Goal: Task Accomplishment & Management: Use online tool/utility

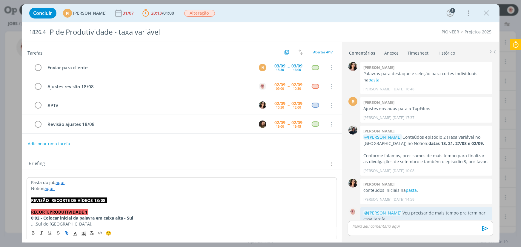
scroll to position [182, 0]
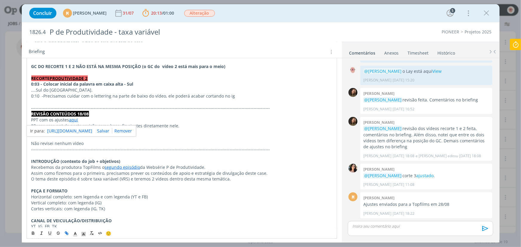
click at [516, 44] on icon at bounding box center [515, 45] width 11 height 12
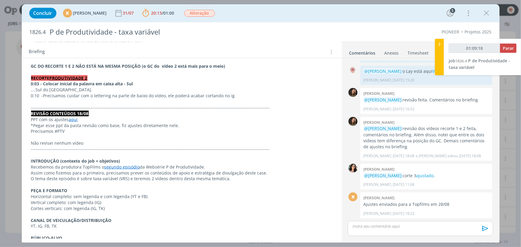
type input "01:09:19"
click at [507, 47] on span "Parar" at bounding box center [508, 48] width 11 height 6
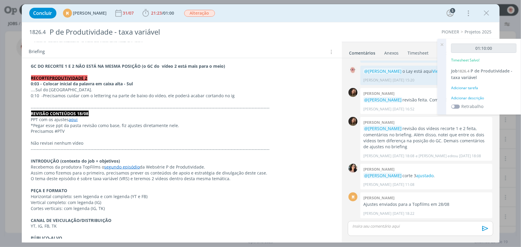
click at [460, 99] on div "Adicionar descrição" at bounding box center [483, 98] width 65 height 5
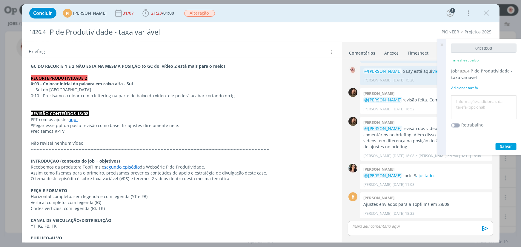
click at [460, 99] on textarea at bounding box center [484, 107] width 62 height 21
type textarea "Ajustes"
click at [510, 148] on span "Salvar" at bounding box center [506, 147] width 12 height 6
click at [444, 42] on icon at bounding box center [441, 45] width 11 height 12
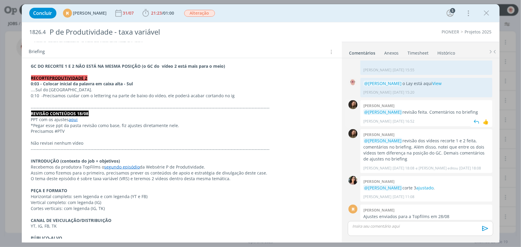
scroll to position [155, 0]
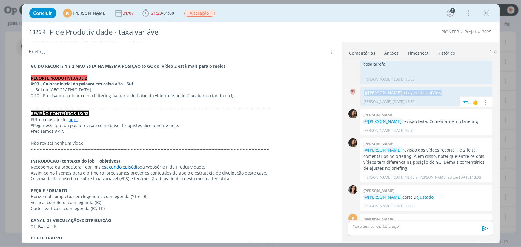
drag, startPoint x: 460, startPoint y: 90, endPoint x: 362, endPoint y: 88, distance: 97.9
click at [362, 88] on div "@[PERSON_NAME] o Lay está aqui View [PERSON_NAME] [DATE] 15:20 👍 Editar Excluir" at bounding box center [426, 96] width 132 height 19
copy p "@[PERSON_NAME] o Lay está aqui View"
click at [381, 230] on div "dialog" at bounding box center [420, 228] width 145 height 15
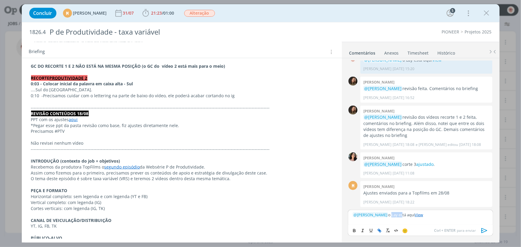
drag, startPoint x: 412, startPoint y: 215, endPoint x: 402, endPoint y: 215, distance: 10.2
click at [402, 215] on p "﻿ @ [PERSON_NAME] ﻿ o Lay está aqui View" at bounding box center [421, 214] width 136 height 5
click at [485, 230] on icon "dialog" at bounding box center [484, 230] width 6 height 5
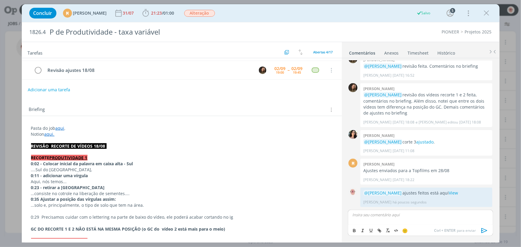
scroll to position [0, 0]
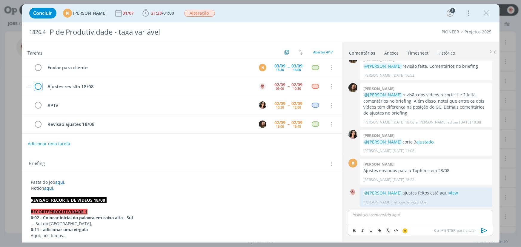
click at [39, 84] on icon "dialog" at bounding box center [38, 86] width 8 height 9
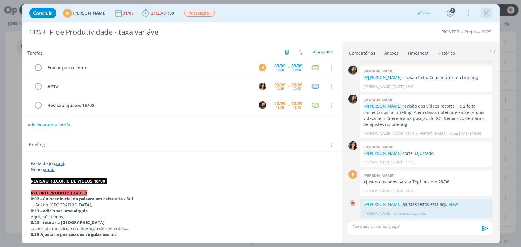
click at [490, 13] on icon "dialog" at bounding box center [486, 13] width 9 height 9
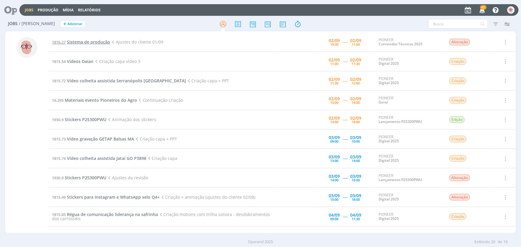
click at [87, 42] on span "Sistema de produção" at bounding box center [88, 42] width 43 height 6
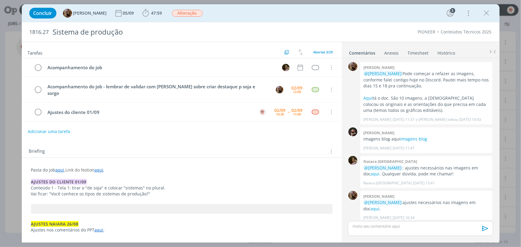
scroll to position [555, 0]
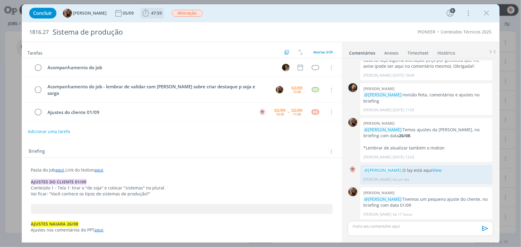
click at [149, 15] on icon "dialog" at bounding box center [145, 13] width 9 height 9
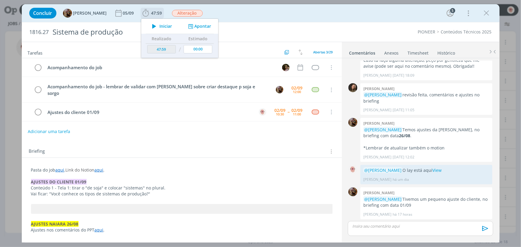
click at [159, 25] on icon "dialog" at bounding box center [154, 26] width 10 height 8
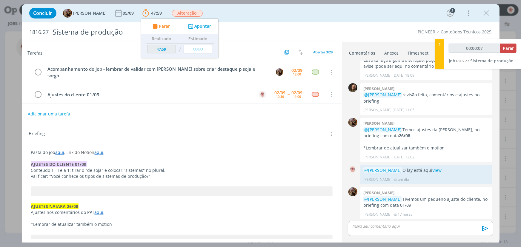
scroll to position [27, 0]
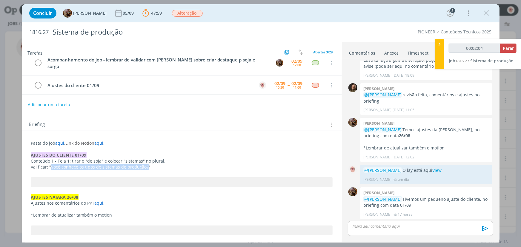
drag, startPoint x: 50, startPoint y: 159, endPoint x: 145, endPoint y: 160, distance: 94.0
click at [145, 164] on span "Vai ficar: "Você conhece os tipos de sistemas de produção?"" at bounding box center [90, 167] width 119 height 6
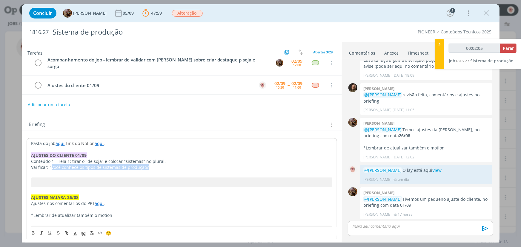
copy span "Você conhece os tipos de sistemas de produção?"
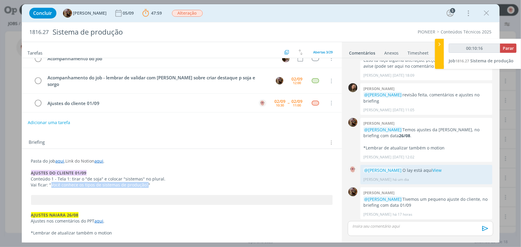
scroll to position [0, 0]
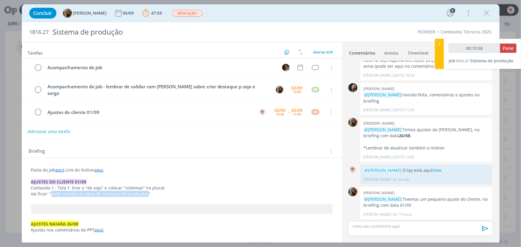
type input "00:15:59"
click at [507, 46] on span "Parar" at bounding box center [508, 48] width 11 height 6
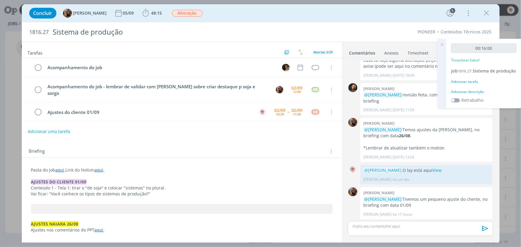
click at [467, 95] on div "Adicionar descrição" at bounding box center [483, 91] width 65 height 5
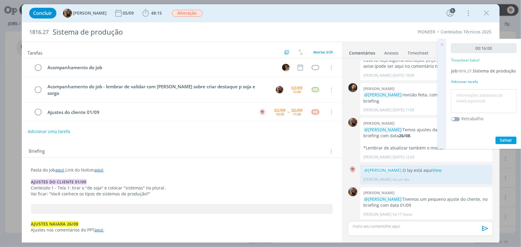
click at [467, 103] on textarea at bounding box center [484, 101] width 62 height 21
type textarea "Ajustes"
click at [503, 143] on span "Salvar" at bounding box center [506, 140] width 12 height 6
drag, startPoint x: 451, startPoint y: 167, endPoint x: 365, endPoint y: 167, distance: 85.1
click at [365, 167] on p "@[PERSON_NAME] O lay está aqui View" at bounding box center [426, 170] width 126 height 6
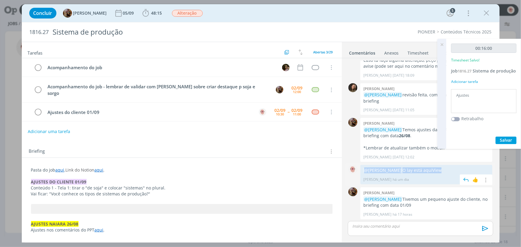
copy p "@[PERSON_NAME] O lay está aqui View"
click at [371, 226] on p "dialog" at bounding box center [421, 226] width 136 height 5
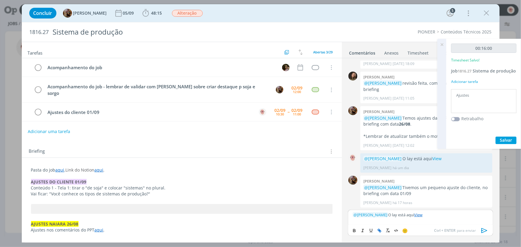
click at [394, 213] on p "﻿ @ [PERSON_NAME] ﻿ O lay está aqui View" at bounding box center [421, 214] width 136 height 5
click at [484, 230] on icon "dialog" at bounding box center [484, 230] width 6 height 5
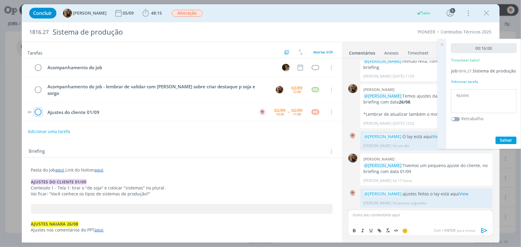
click at [36, 108] on icon "dialog" at bounding box center [38, 112] width 8 height 9
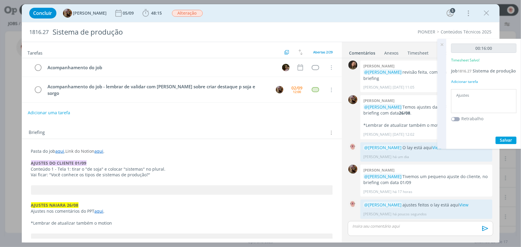
click at [442, 45] on icon at bounding box center [441, 45] width 11 height 12
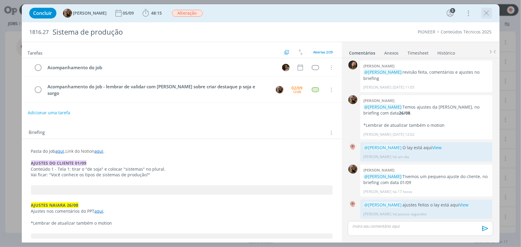
click at [491, 12] on button "dialog" at bounding box center [486, 13] width 9 height 9
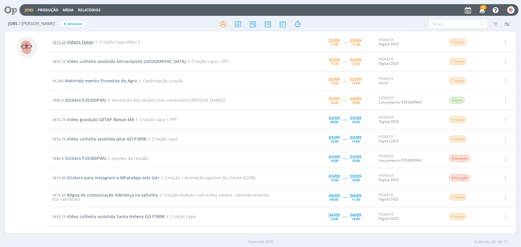
click at [80, 42] on span "Vídeos Daian" at bounding box center [80, 42] width 27 height 6
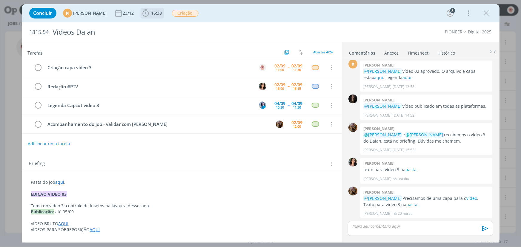
click at [150, 14] on icon "dialog" at bounding box center [145, 13] width 9 height 9
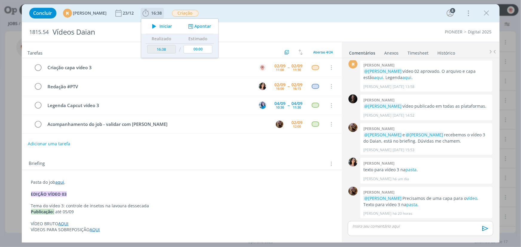
click at [159, 26] on icon "dialog" at bounding box center [154, 26] width 10 height 8
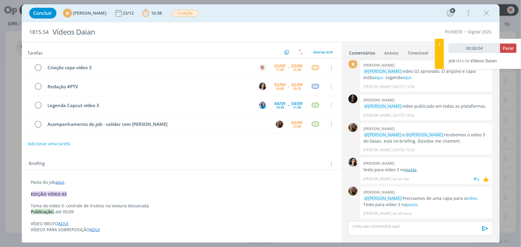
click at [413, 172] on link "pasta" at bounding box center [410, 170] width 11 height 6
click at [476, 197] on link "vídeo" at bounding box center [471, 199] width 11 height 6
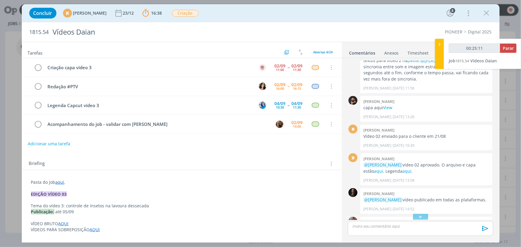
scroll to position [422, 0]
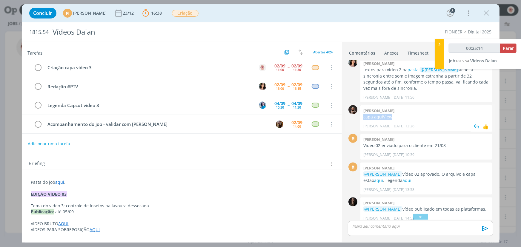
drag, startPoint x: 400, startPoint y: 115, endPoint x: 362, endPoint y: 119, distance: 38.7
click at [362, 119] on div "[PERSON_NAME] capa aqui View [PERSON_NAME] [DATE] 13:26 👍" at bounding box center [426, 118] width 132 height 26
copy p "capa aqui View"
click at [370, 224] on p "dialog" at bounding box center [421, 226] width 136 height 5
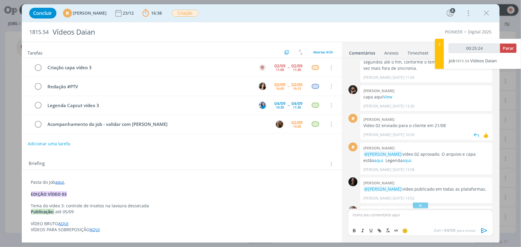
scroll to position [433, 0]
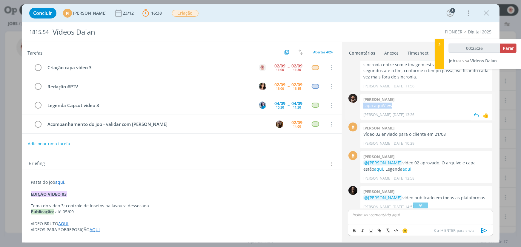
drag, startPoint x: 400, startPoint y: 104, endPoint x: 362, endPoint y: 106, distance: 38.6
click at [362, 106] on div "[PERSON_NAME] capa aqui View [PERSON_NAME] [DATE] 13:26 👍" at bounding box center [426, 107] width 132 height 26
copy p "capa aqui View"
click at [386, 227] on p "dialog" at bounding box center [421, 226] width 136 height 5
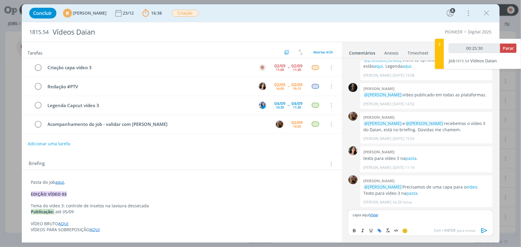
click at [353, 213] on p "capa aqui View" at bounding box center [421, 214] width 136 height 5
type input "00:25:32"
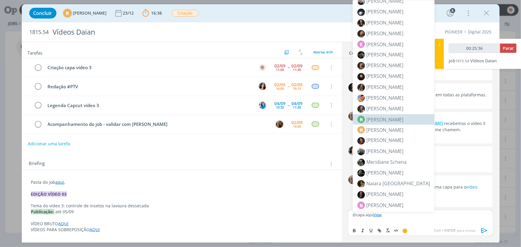
scroll to position [244, 0]
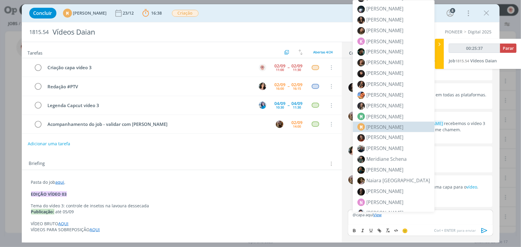
click at [391, 126] on span "[PERSON_NAME]" at bounding box center [384, 127] width 37 height 7
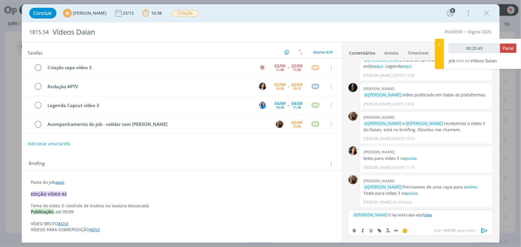
click at [427, 216] on p "﻿ @ [PERSON_NAME] ﻿ O lay está capa aqui View" at bounding box center [421, 214] width 136 height 5
click at [484, 230] on icon "dialog" at bounding box center [484, 230] width 6 height 5
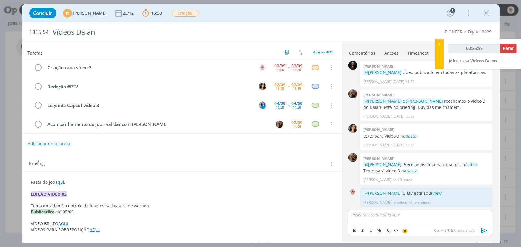
scroll to position [564, 0]
type input "00:26:00"
click at [510, 47] on span "Parar" at bounding box center [508, 48] width 11 height 6
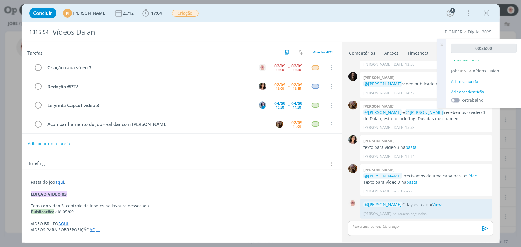
scroll to position [553, 0]
click at [470, 92] on div "Adicionar descrição" at bounding box center [483, 91] width 65 height 5
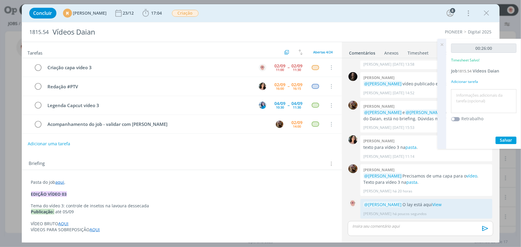
click at [470, 92] on textarea at bounding box center [484, 101] width 62 height 21
type textarea "criação"
click at [503, 140] on span "Salvar" at bounding box center [506, 140] width 12 height 6
click at [443, 44] on icon at bounding box center [441, 45] width 11 height 12
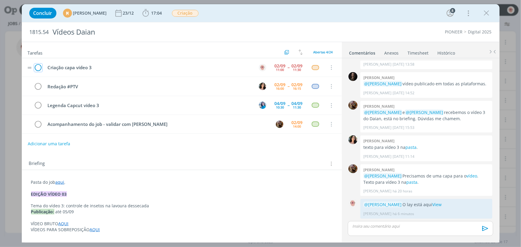
click at [38, 69] on icon "dialog" at bounding box center [38, 67] width 8 height 9
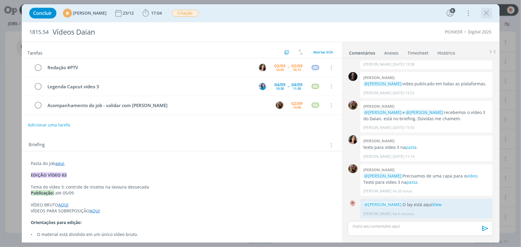
click at [490, 16] on icon "dialog" at bounding box center [486, 13] width 9 height 9
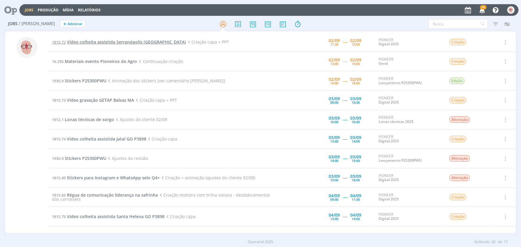
click at [99, 41] on span "Vídeo colheita assistida Serranópolis [GEOGRAPHIC_DATA]" at bounding box center [126, 42] width 119 height 6
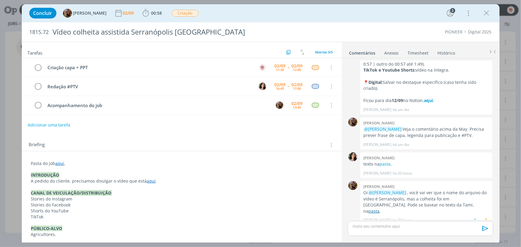
click at [379, 208] on link "pasta" at bounding box center [373, 211] width 11 height 6
click at [159, 13] on span "00:58" at bounding box center [156, 13] width 11 height 6
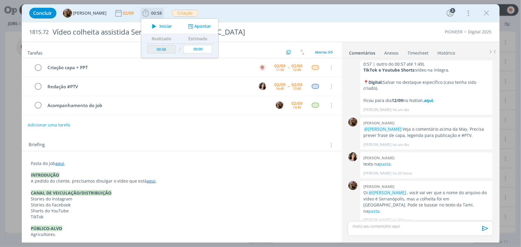
click at [211, 26] on button "Apontar" at bounding box center [198, 26] width 25 height 6
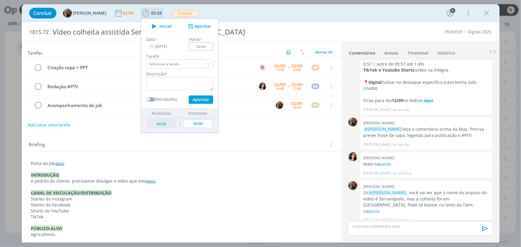
drag, startPoint x: 205, startPoint y: 45, endPoint x: 212, endPoint y: 47, distance: 6.8
click at [212, 47] on input "00:00" at bounding box center [201, 46] width 24 height 8
click at [210, 47] on input "00:00" at bounding box center [201, 46] width 24 height 8
drag, startPoint x: 205, startPoint y: 46, endPoint x: 210, endPoint y: 46, distance: 4.8
click at [210, 46] on input "00:00" at bounding box center [201, 46] width 24 height 8
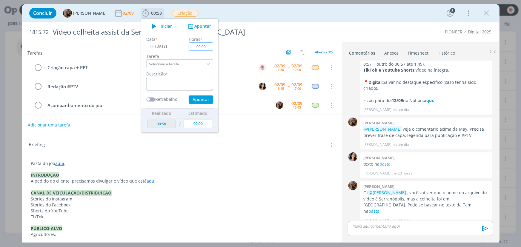
click at [209, 46] on input "00:00" at bounding box center [201, 46] width 24 height 8
click at [205, 46] on input "00:00" at bounding box center [201, 46] width 24 height 8
drag, startPoint x: 206, startPoint y: 46, endPoint x: 216, endPoint y: 47, distance: 10.2
click at [213, 47] on input "00:00" at bounding box center [201, 46] width 24 height 8
type input "00:32"
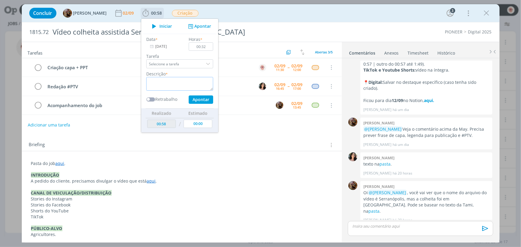
click at [198, 85] on textarea "dialog" at bounding box center [179, 84] width 67 height 14
type textarea "Criação"
click at [205, 100] on button "Apontar" at bounding box center [200, 100] width 24 height 8
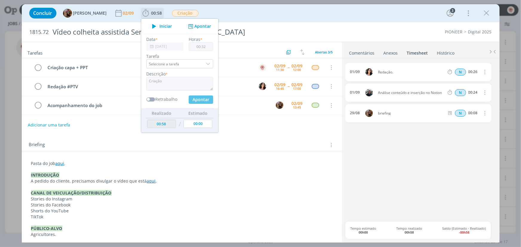
type input "01:30"
type input "00:00"
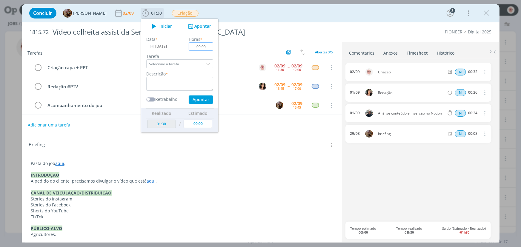
click at [208, 46] on input "00:00" at bounding box center [201, 46] width 24 height 8
click at [315, 25] on div "1815.72 Vídeo colheita assistida Serranópolis Goiás PIONEER Digital 2025" at bounding box center [261, 31] width 478 height 19
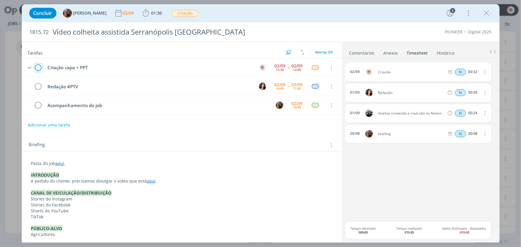
click at [40, 67] on icon "dialog" at bounding box center [38, 67] width 8 height 9
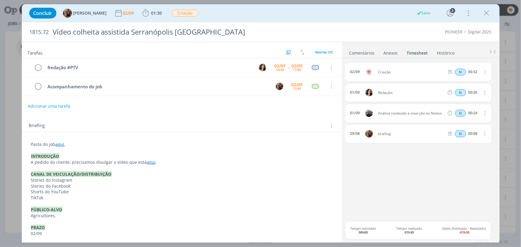
click at [359, 55] on link "Comentários" at bounding box center [362, 51] width 26 height 9
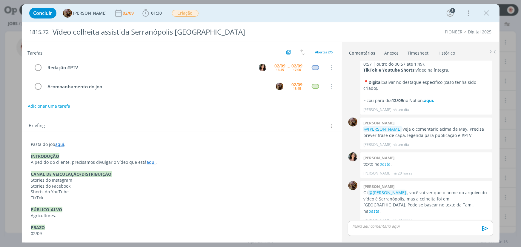
click at [386, 230] on div "dialog" at bounding box center [420, 228] width 145 height 15
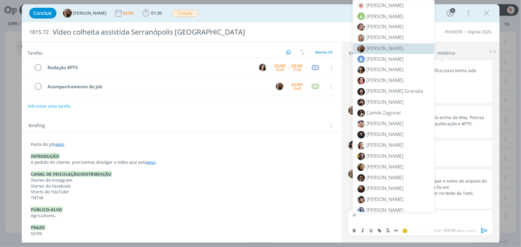
click at [384, 46] on span "[PERSON_NAME]" at bounding box center [384, 48] width 37 height 7
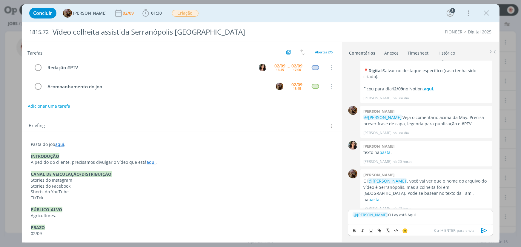
click at [416, 215] on p "﻿ @ [PERSON_NAME] ﻿ O Lay está Aqui" at bounding box center [421, 214] width 136 height 5
click at [431, 216] on p "﻿ @ [PERSON_NAME] ﻿ O Lay está aqui" at bounding box center [421, 214] width 136 height 5
click at [484, 232] on icon "dialog" at bounding box center [484, 230] width 6 height 5
